Goal: Navigation & Orientation: Go to known website

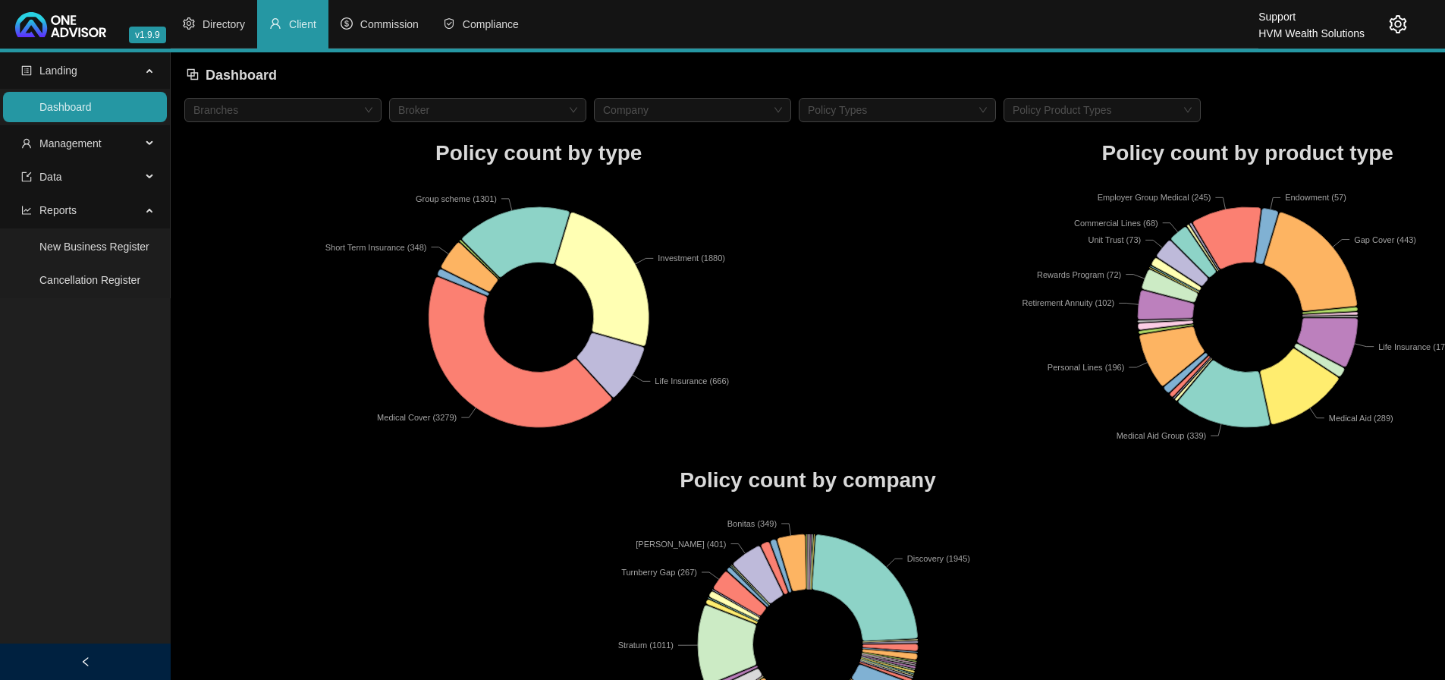
click at [1397, 22] on icon "setting" at bounding box center [1398, 24] width 18 height 18
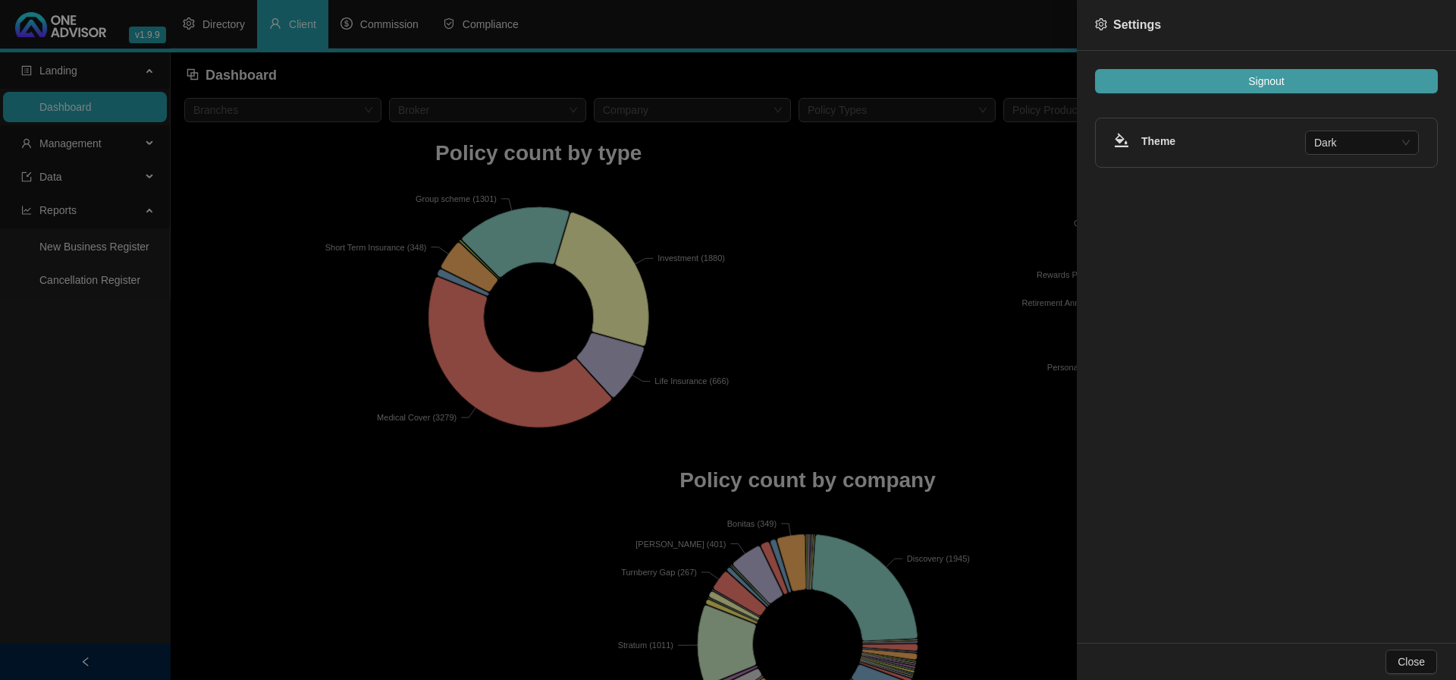
click at [1230, 83] on button "Signout" at bounding box center [1266, 81] width 343 height 24
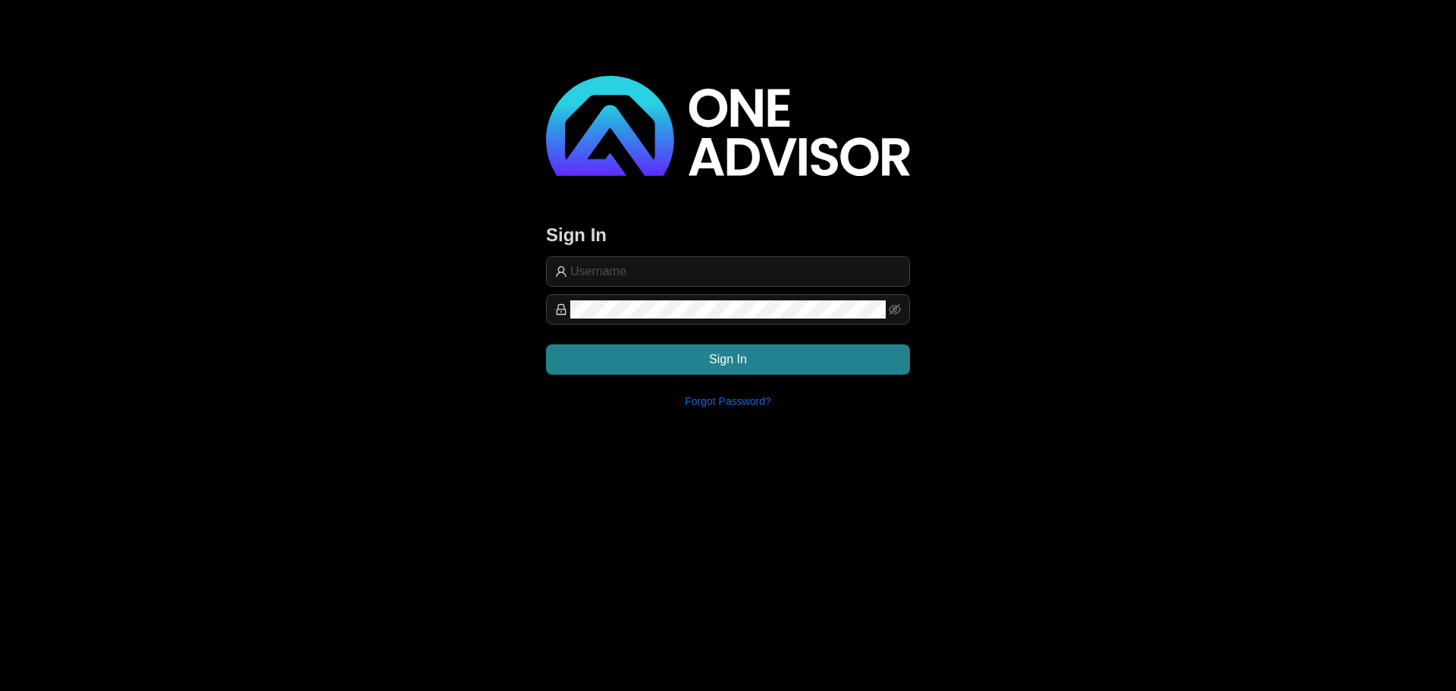
click at [479, 435] on main "Sign In Sign In Forgot Password?" at bounding box center [728, 345] width 1456 height 691
click at [654, 262] on input "text" at bounding box center [735, 271] width 331 height 18
type input "[PERSON_NAME][EMAIL_ADDRESS][DOMAIN_NAME]"
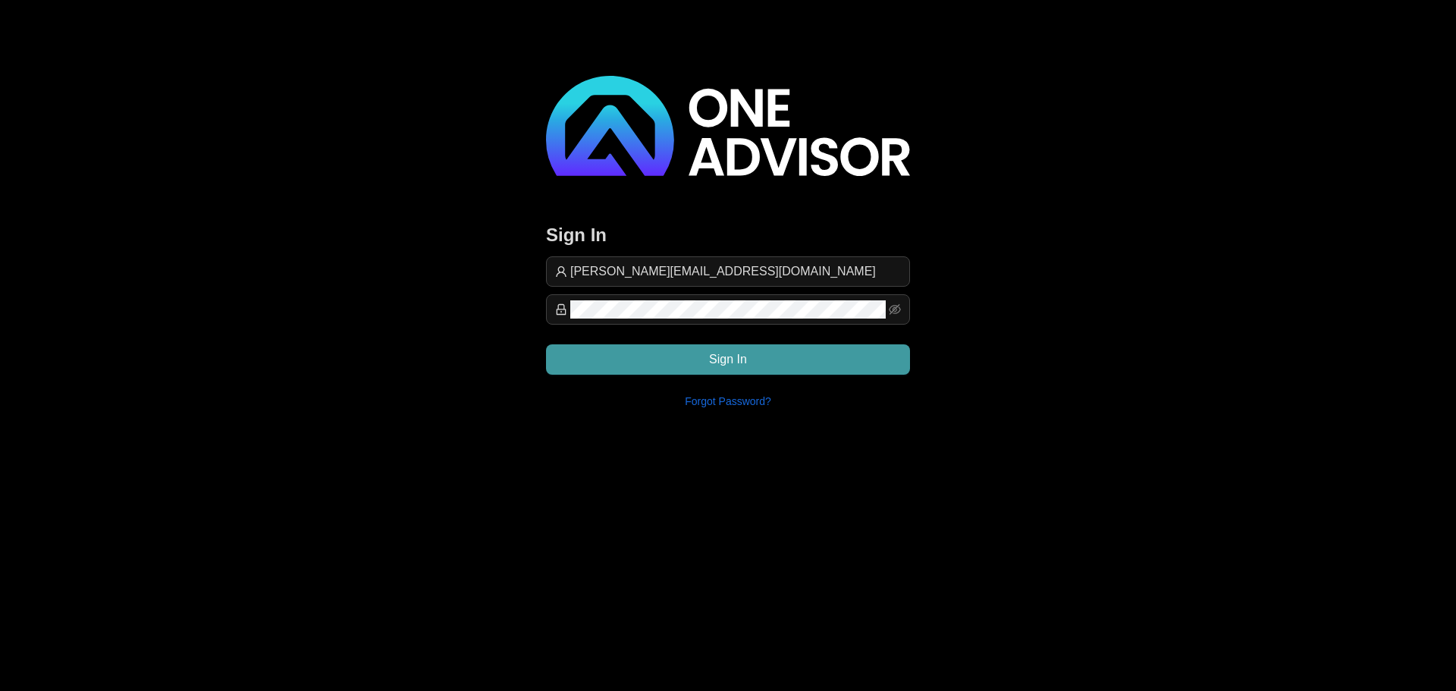
click at [639, 362] on button "Sign In" at bounding box center [728, 359] width 364 height 30
